Goal: Information Seeking & Learning: Understand process/instructions

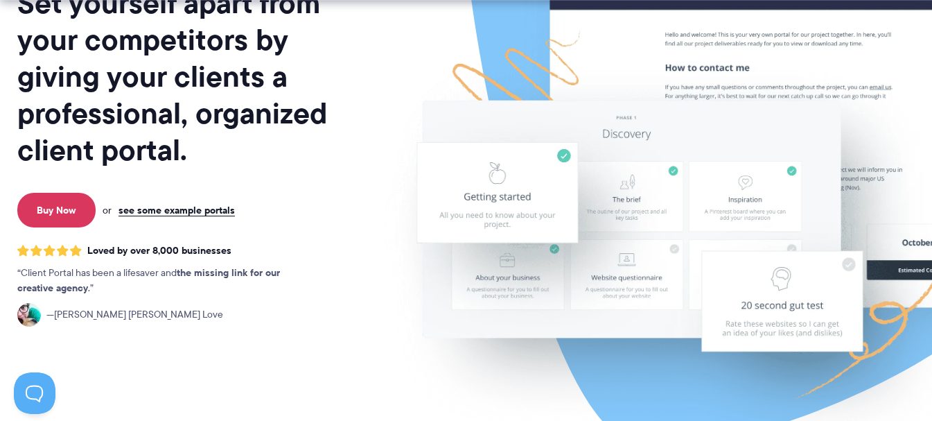
scroll to position [208, 0]
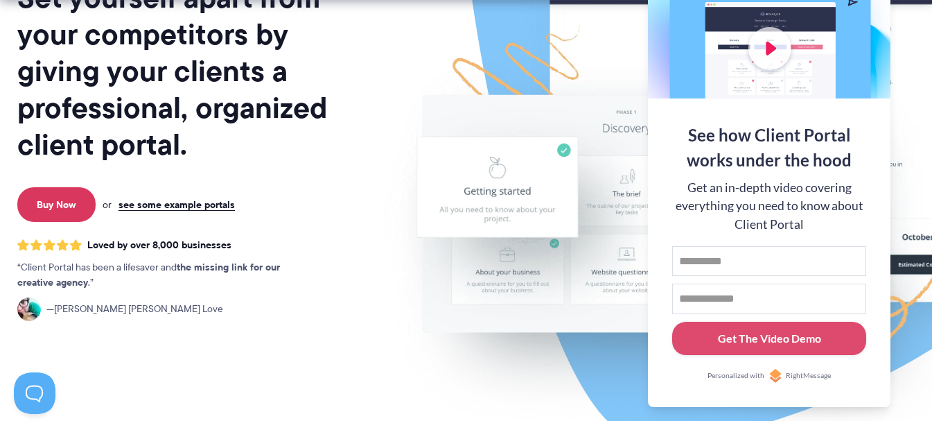
click at [377, 315] on img at bounding box center [746, 135] width 777 height 665
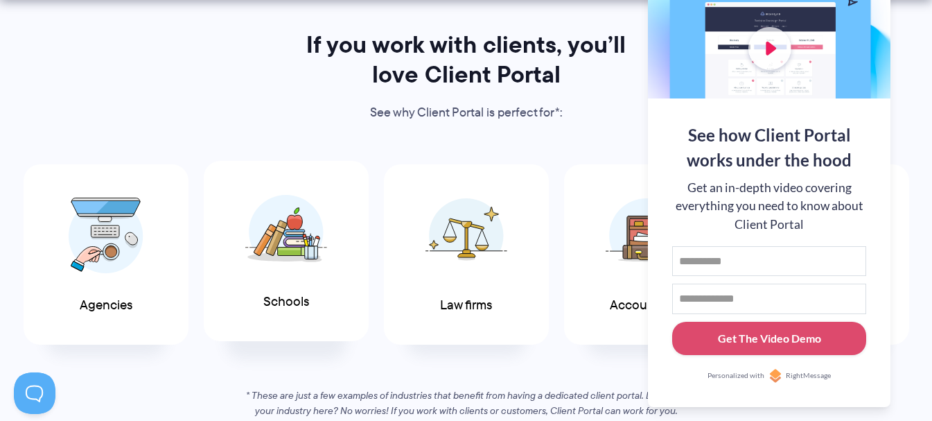
scroll to position [693, 0]
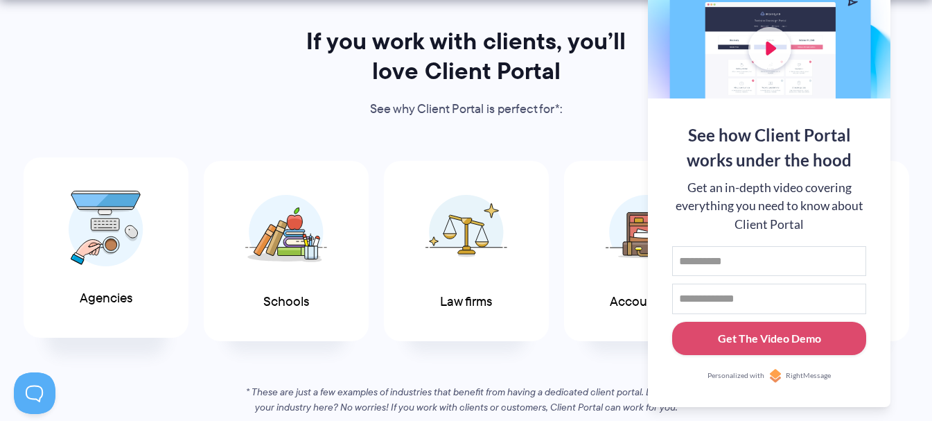
click at [123, 229] on img at bounding box center [106, 229] width 75 height 76
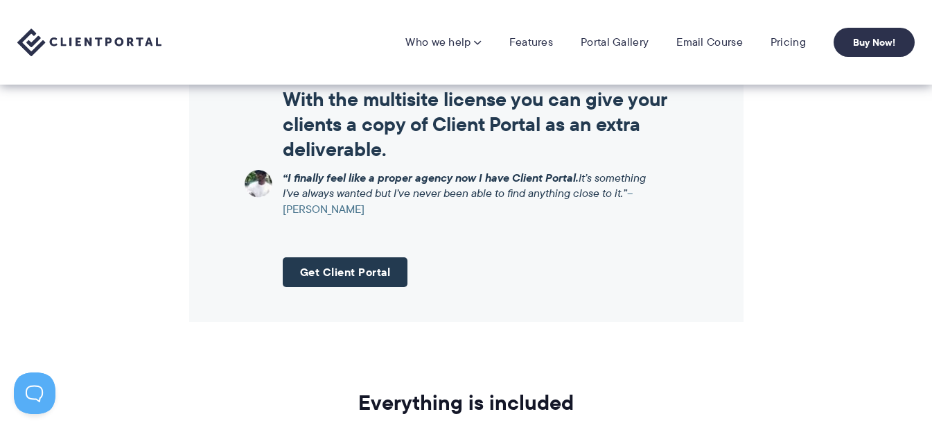
scroll to position [1664, 0]
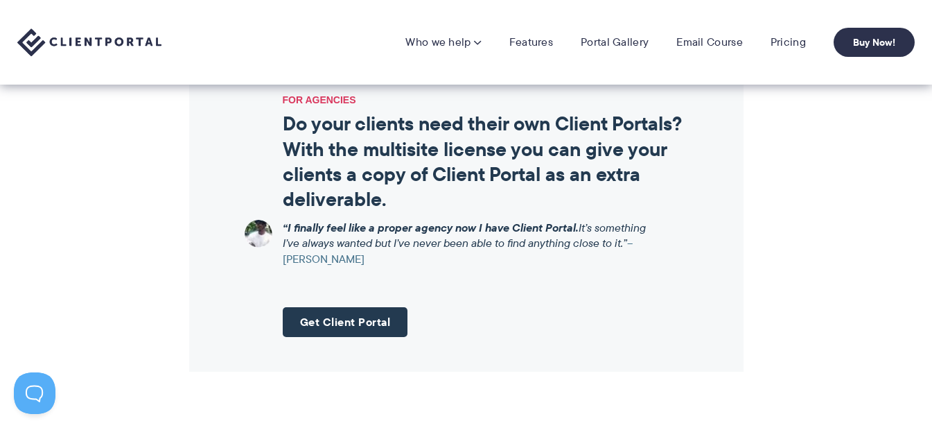
click at [564, 46] on li "Features" at bounding box center [531, 42] width 71 height 14
click at [534, 41] on link "Features" at bounding box center [531, 42] width 44 height 14
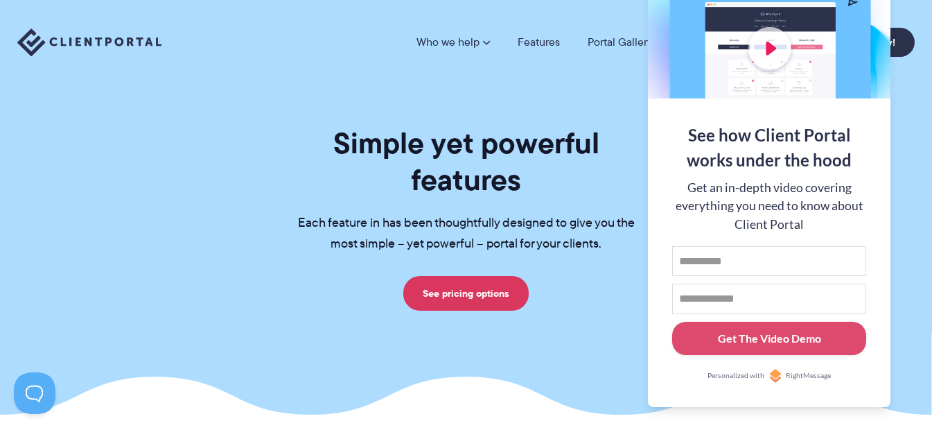
drag, startPoint x: 586, startPoint y: 87, endPoint x: 609, endPoint y: 92, distance: 24.1
click at [586, 87] on section "Simple yet powerful features Each feature in has been thoughtfully designed to …" at bounding box center [466, 207] width 932 height 415
click at [611, 44] on link "Portal Gallery" at bounding box center [620, 42] width 65 height 11
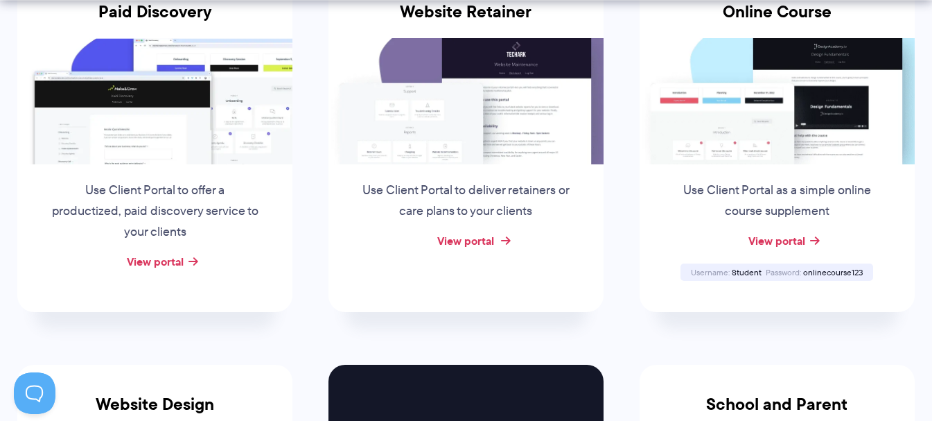
click at [471, 234] on link "View portal" at bounding box center [465, 240] width 57 height 17
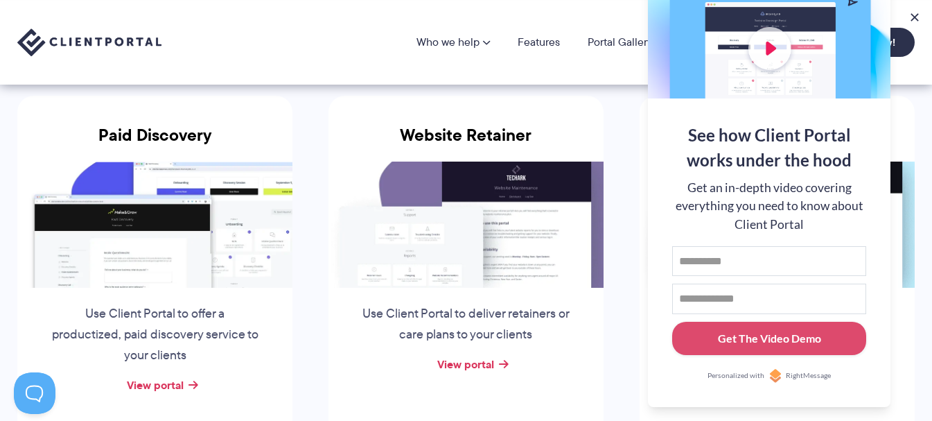
scroll to position [208, 0]
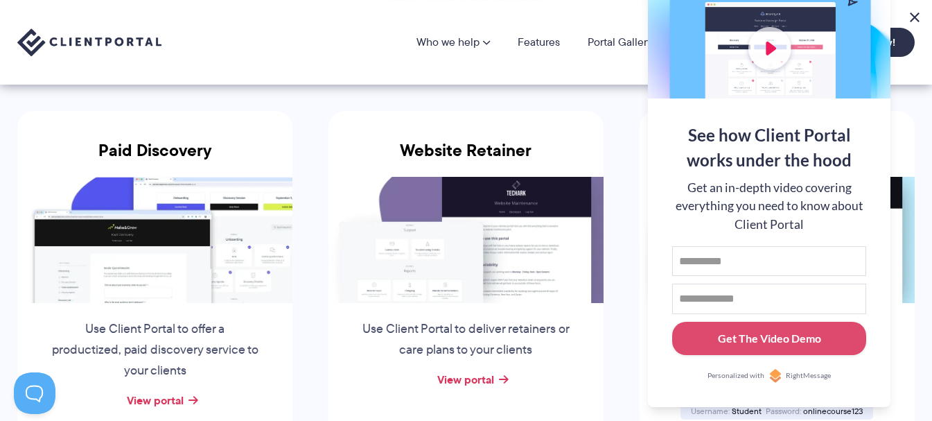
click at [910, 10] on button at bounding box center [915, 17] width 17 height 17
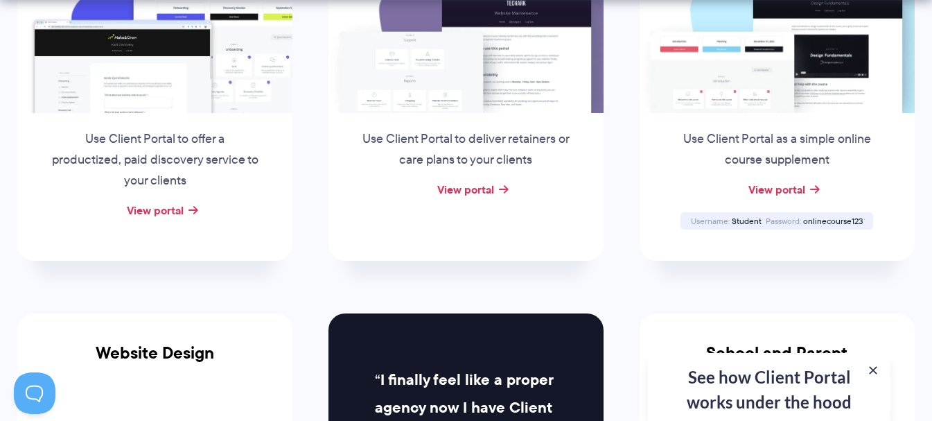
scroll to position [416, 0]
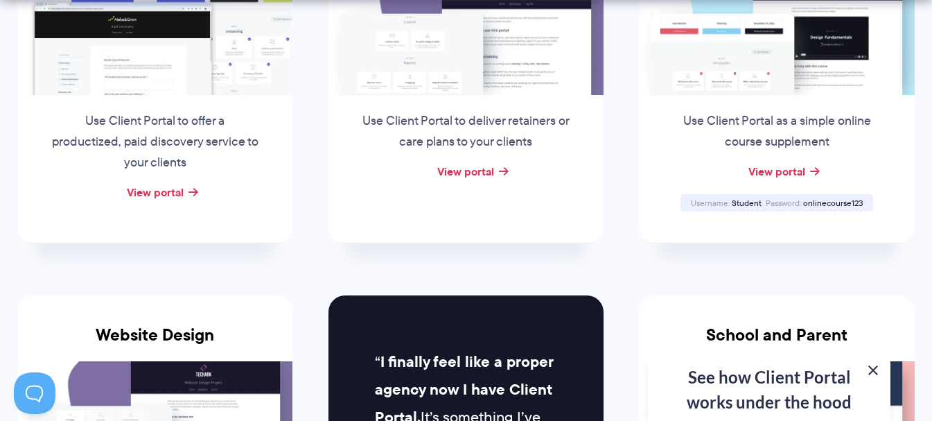
click at [871, 370] on button at bounding box center [873, 370] width 17 height 17
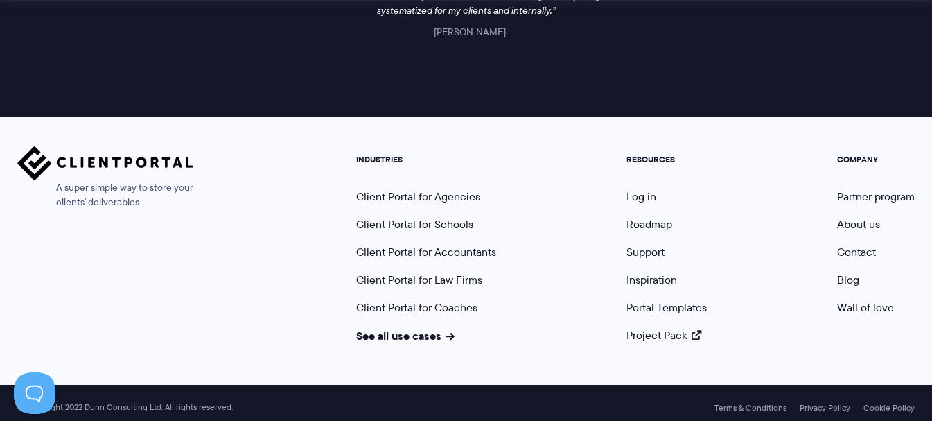
scroll to position [2218, 0]
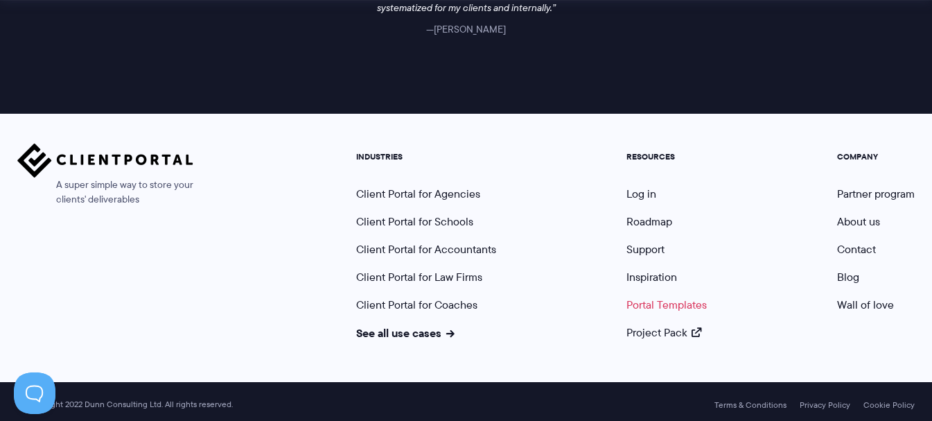
click at [647, 304] on link "Portal Templates" at bounding box center [667, 305] width 80 height 16
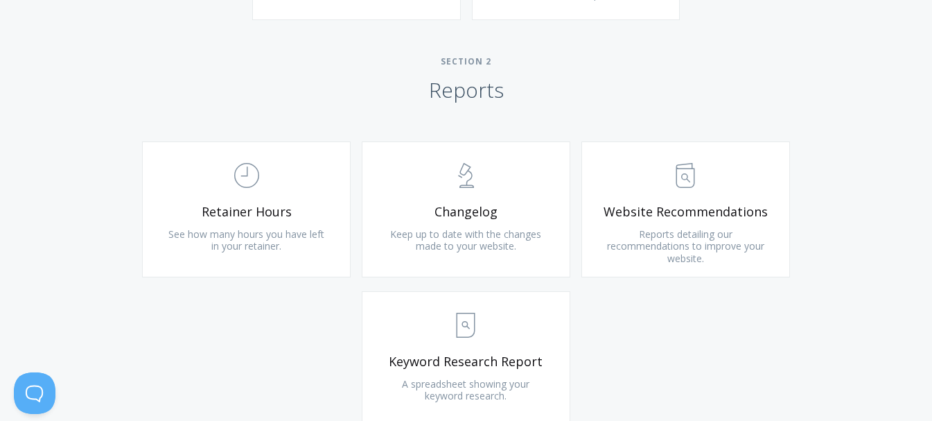
scroll to position [901, 0]
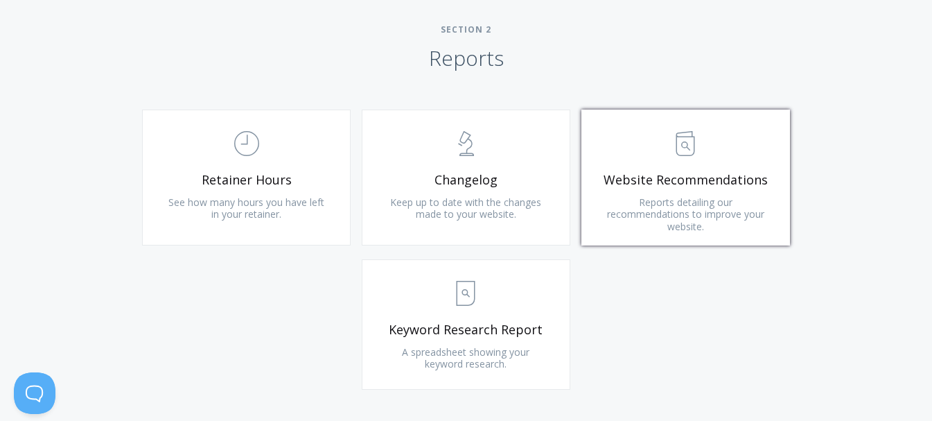
click at [704, 218] on span "Reports detailing our recommendations to improve your website." at bounding box center [685, 213] width 157 height 37
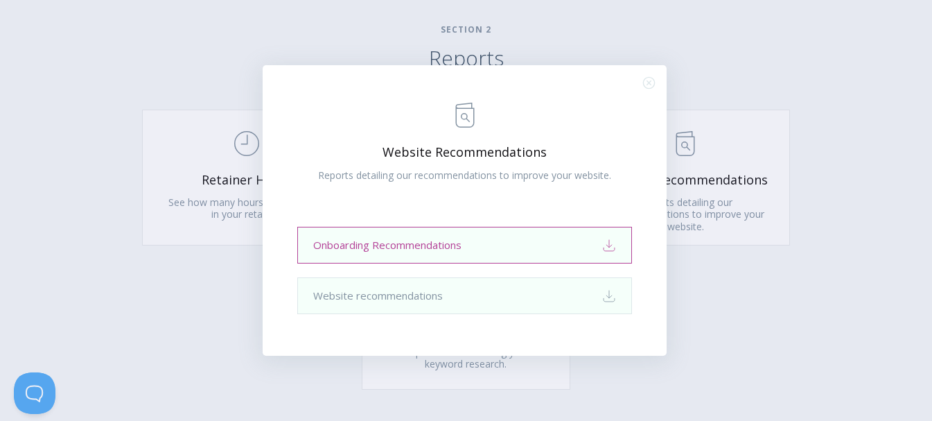
click at [440, 247] on link "Onboarding Recommendations Download" at bounding box center [464, 245] width 335 height 37
click at [649, 82] on icon ".st0{fill:none;stroke:#000000;stroke-width:2;stroke-miterlimit:10;} Close" at bounding box center [649, 83] width 12 height 12
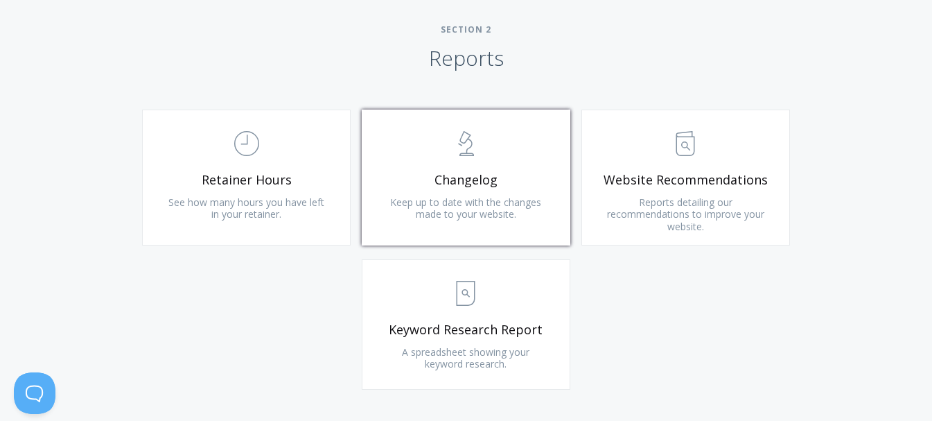
click at [411, 199] on span "Keep up to date with the changes made to your website." at bounding box center [465, 208] width 151 height 26
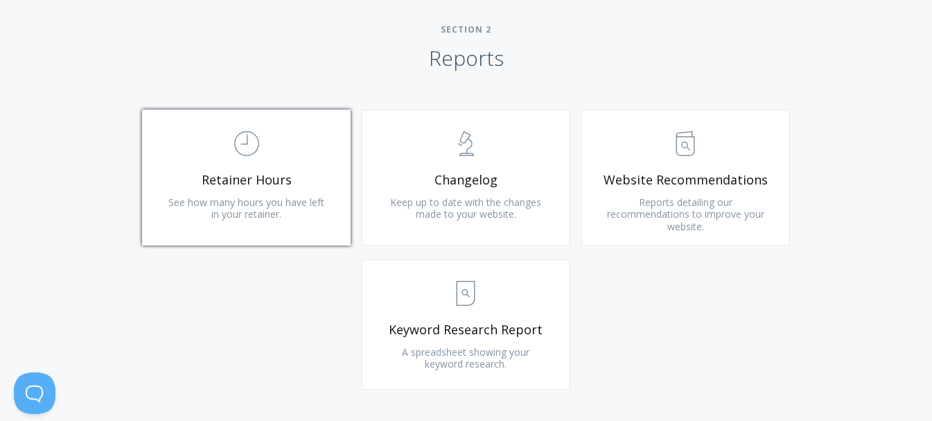
click at [246, 204] on span "See how many hours you have left in your retainer." at bounding box center [246, 208] width 156 height 26
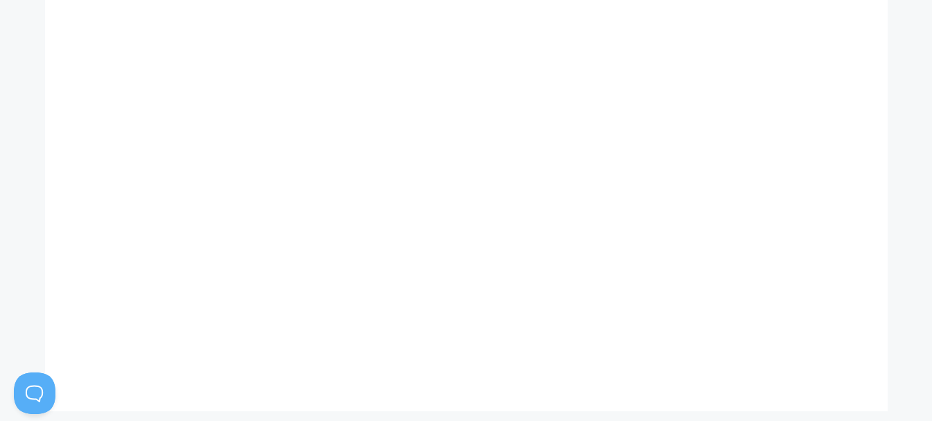
scroll to position [251, 0]
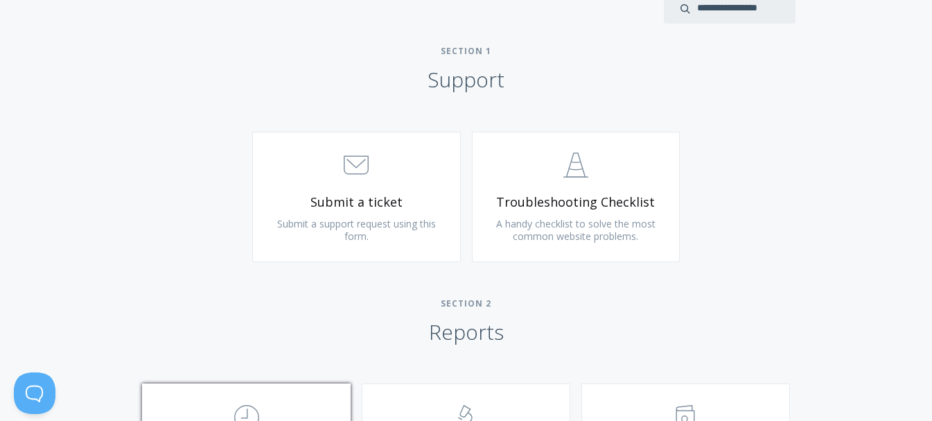
scroll to position [624, 0]
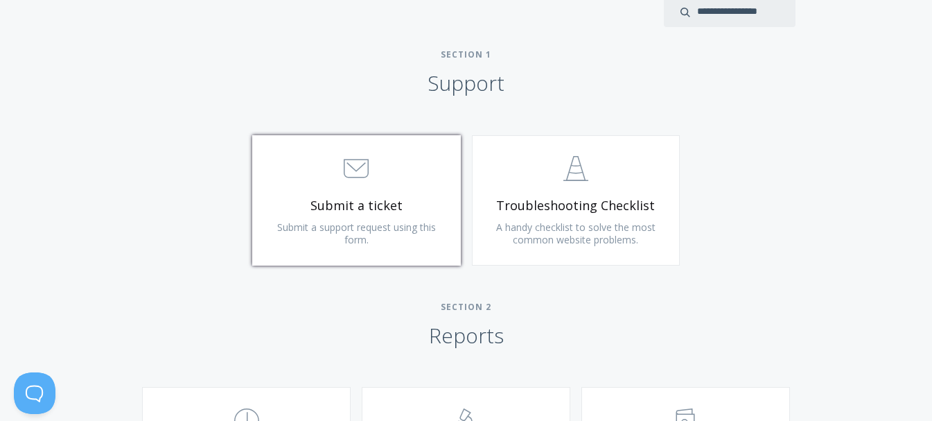
click at [334, 207] on span "Submit a ticket" at bounding box center [357, 206] width 166 height 16
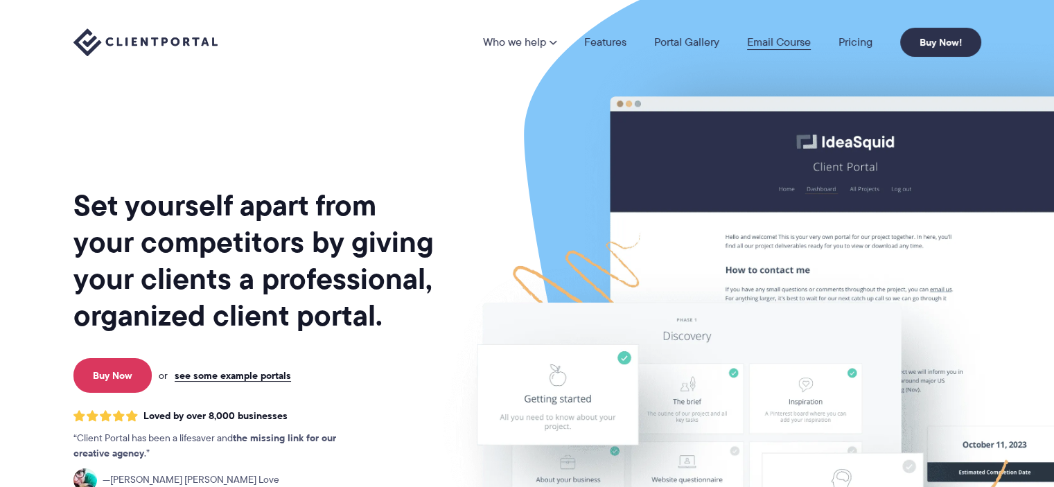
click at [767, 43] on link "Email Course" at bounding box center [779, 42] width 64 height 11
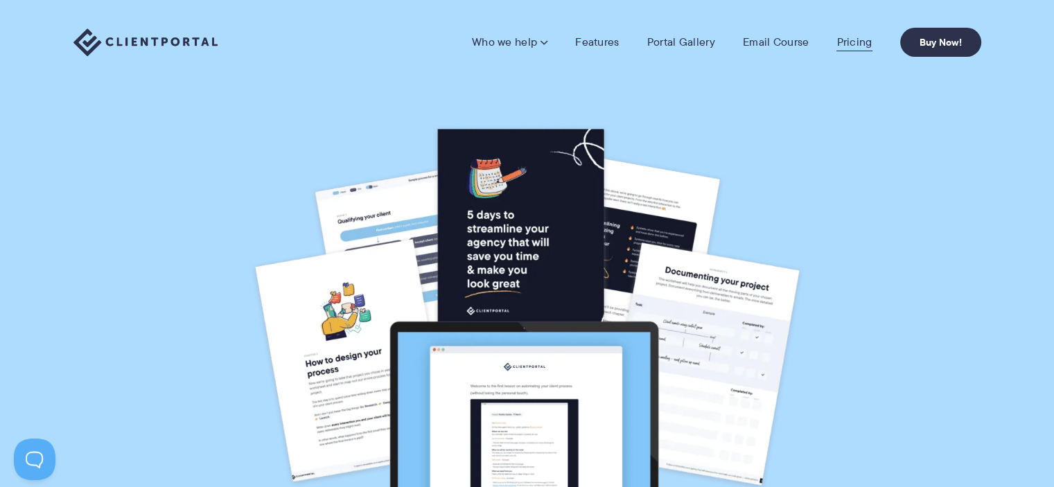
click at [857, 40] on link "Pricing" at bounding box center [854, 42] width 35 height 14
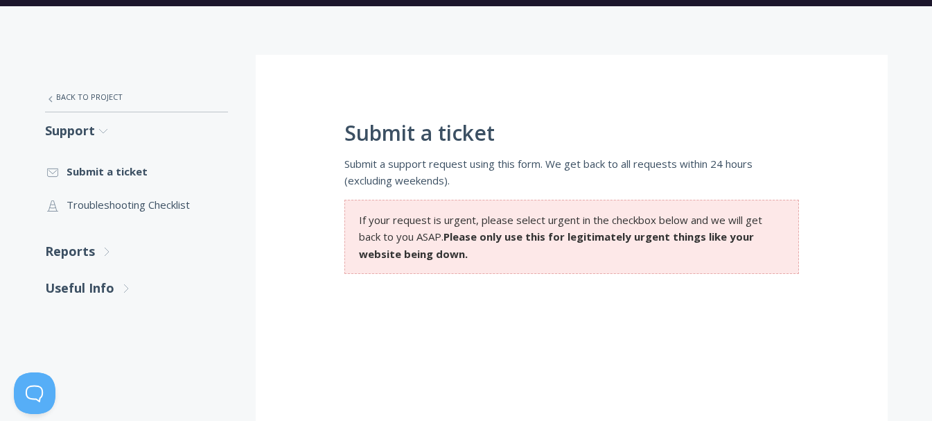
scroll to position [139, 0]
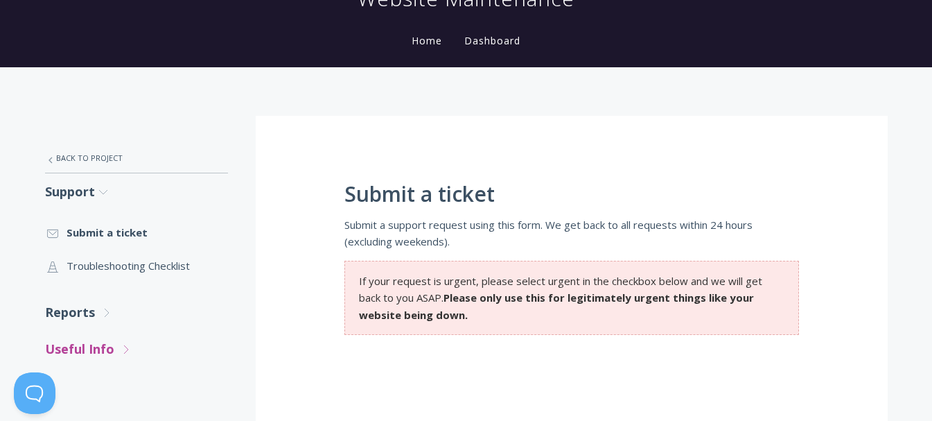
click at [83, 348] on link "Useful Info .st0{fill:none;stroke:#000000;stroke-width:2;stroke-miterlimit:10;}…" at bounding box center [136, 349] width 183 height 37
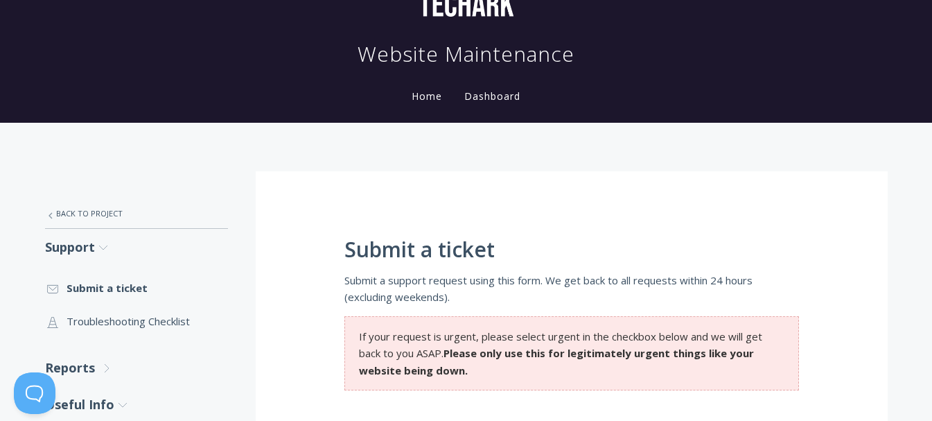
scroll to position [0, 0]
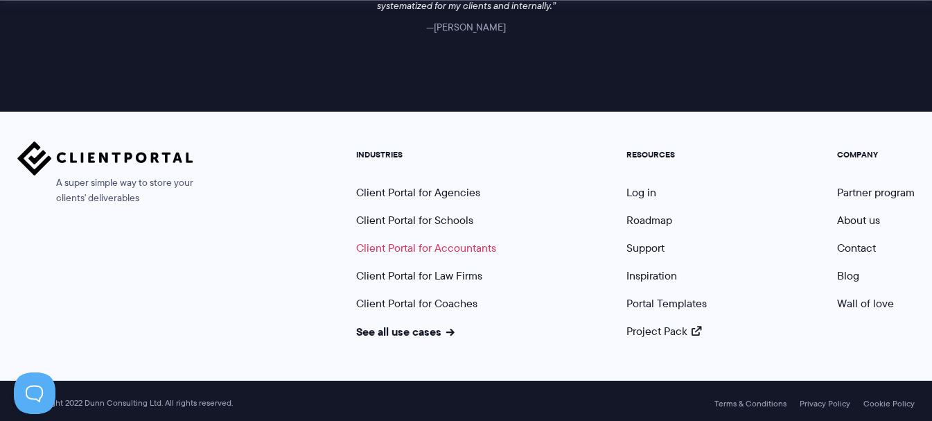
scroll to position [1413, 0]
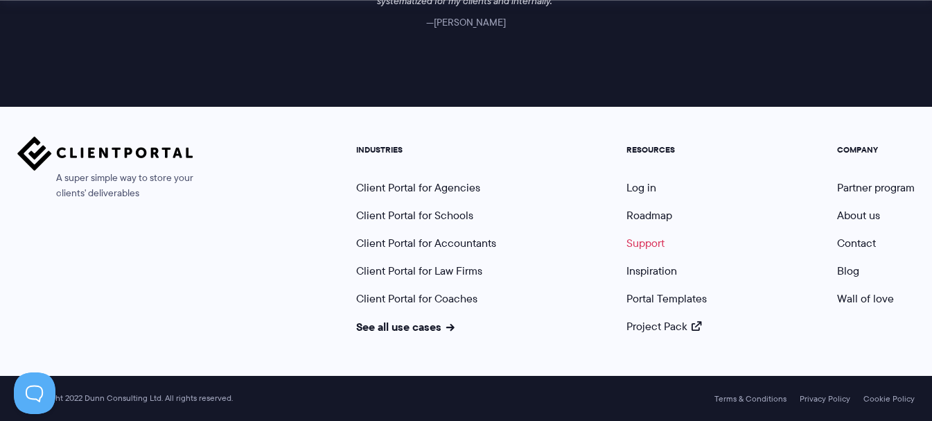
click at [643, 243] on link "Support" at bounding box center [646, 243] width 38 height 16
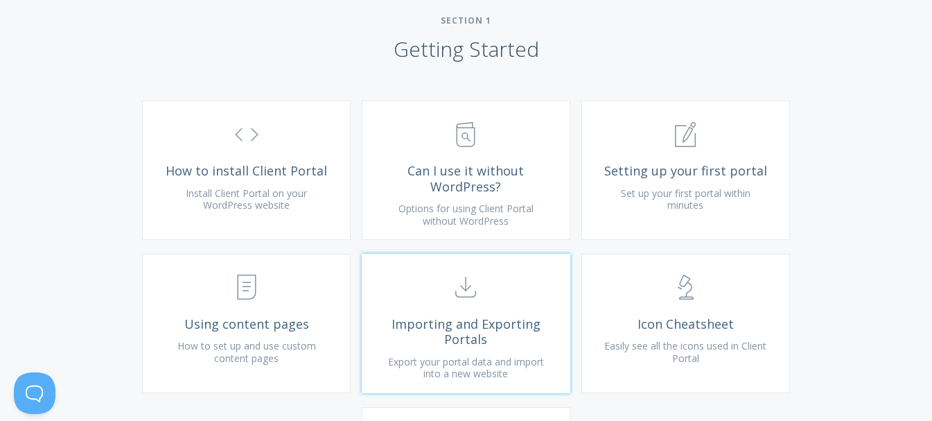
scroll to position [485, 0]
click at [634, 227] on link ".st0{fill:none;stroke:#000000;stroke-width:2;stroke-miterlimit:10;} 1. General …" at bounding box center [686, 168] width 209 height 139
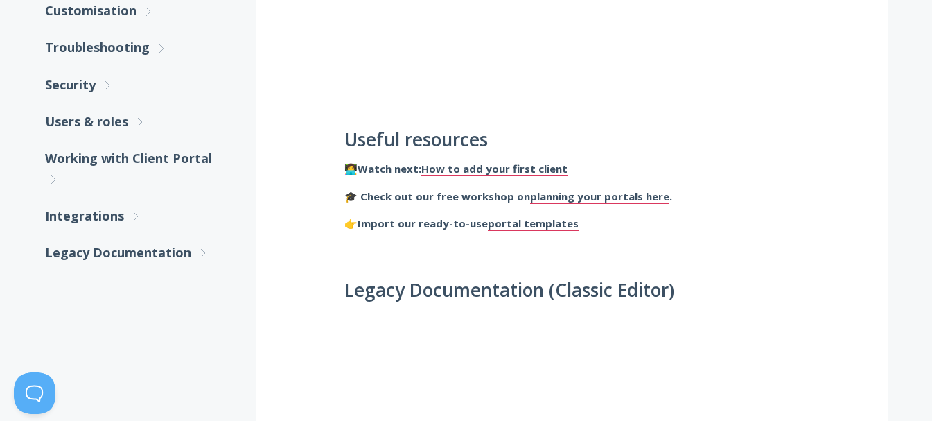
scroll to position [624, 0]
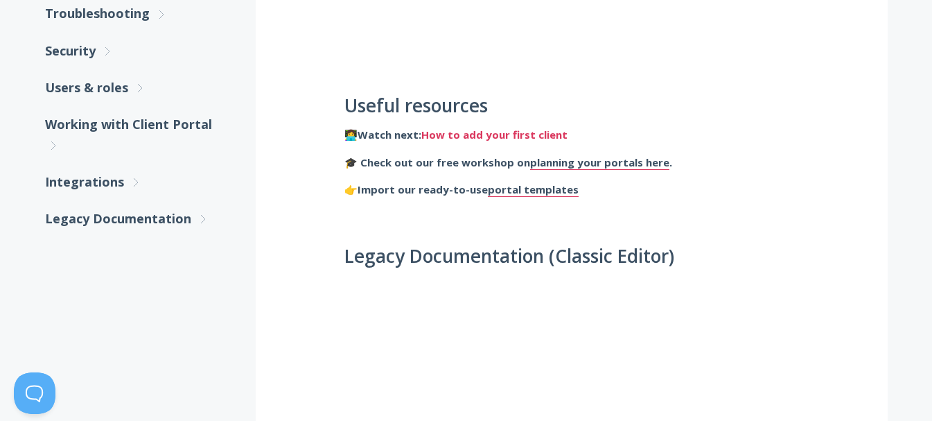
click at [504, 134] on link "How to add your first client" at bounding box center [494, 135] width 146 height 15
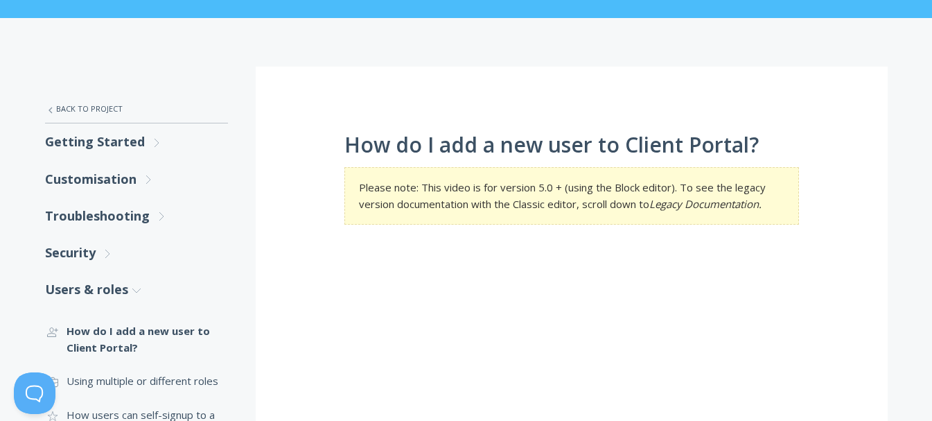
scroll to position [139, 0]
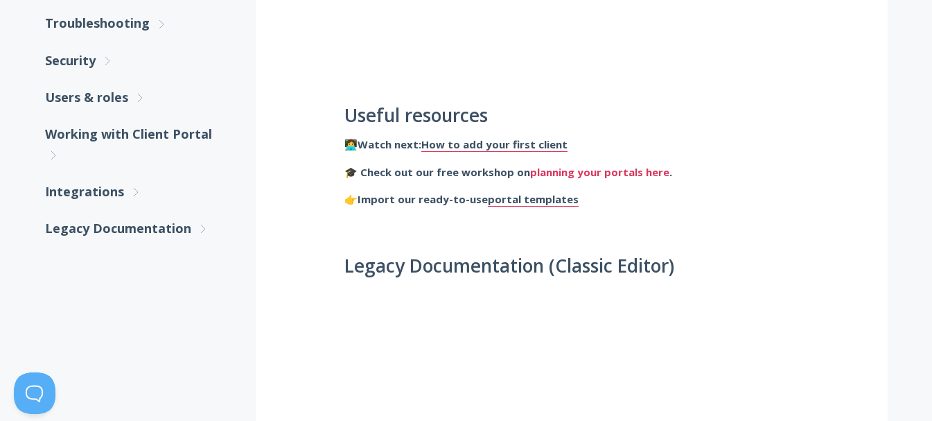
click at [562, 173] on link "planning your portals here" at bounding box center [599, 172] width 139 height 15
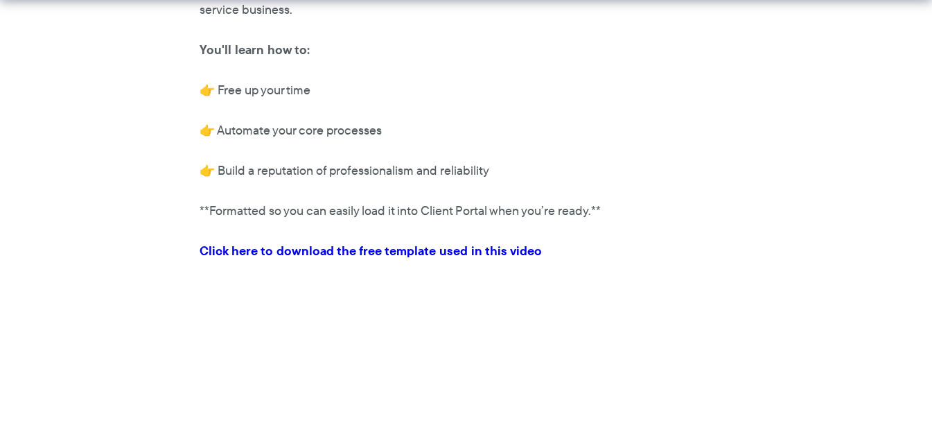
scroll to position [416, 0]
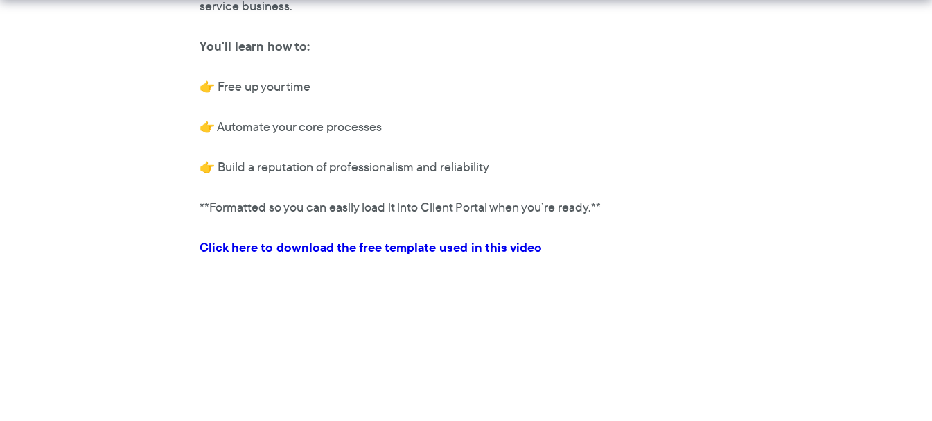
click at [357, 247] on link "Click here to download the free template used in this video" at bounding box center [371, 247] width 342 height 19
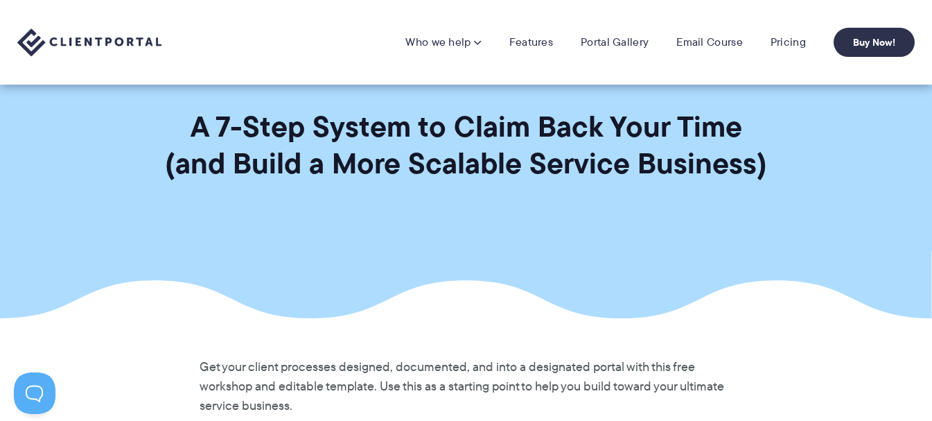
scroll to position [0, 0]
